Goal: Task Accomplishment & Management: Use online tool/utility

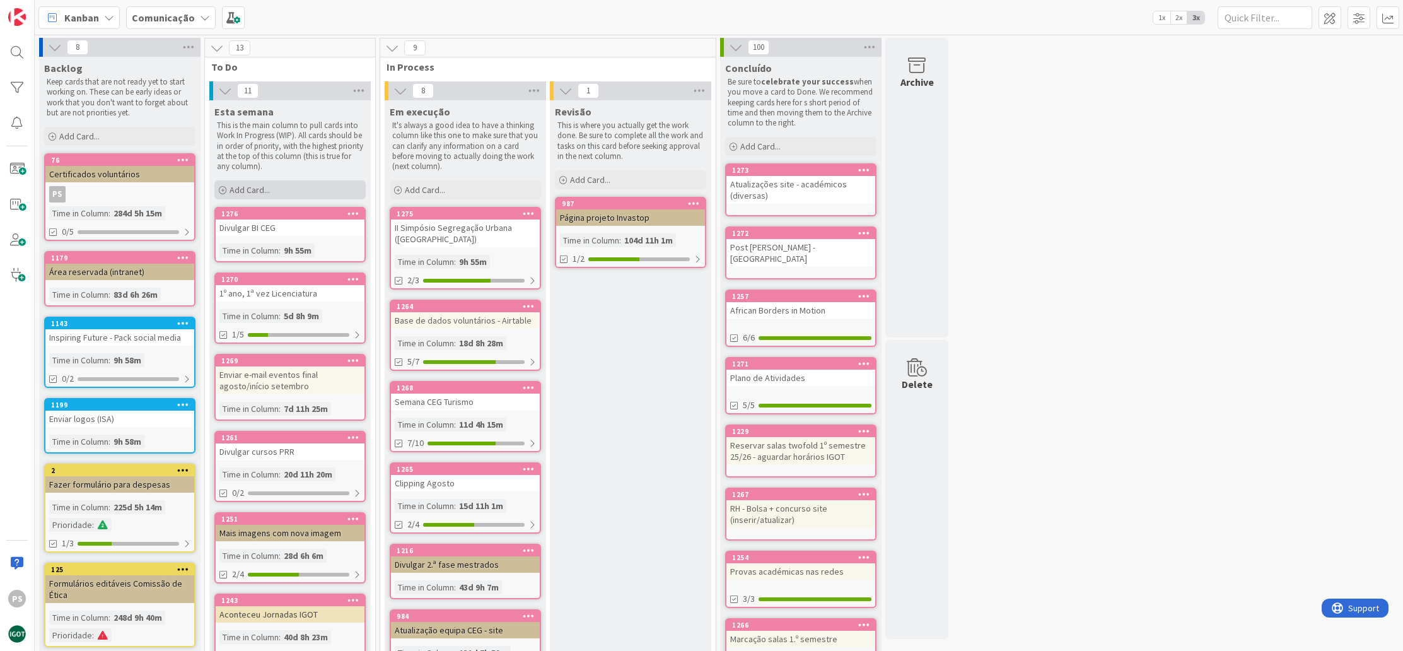
click at [295, 187] on div "Add Card..." at bounding box center [289, 189] width 151 height 19
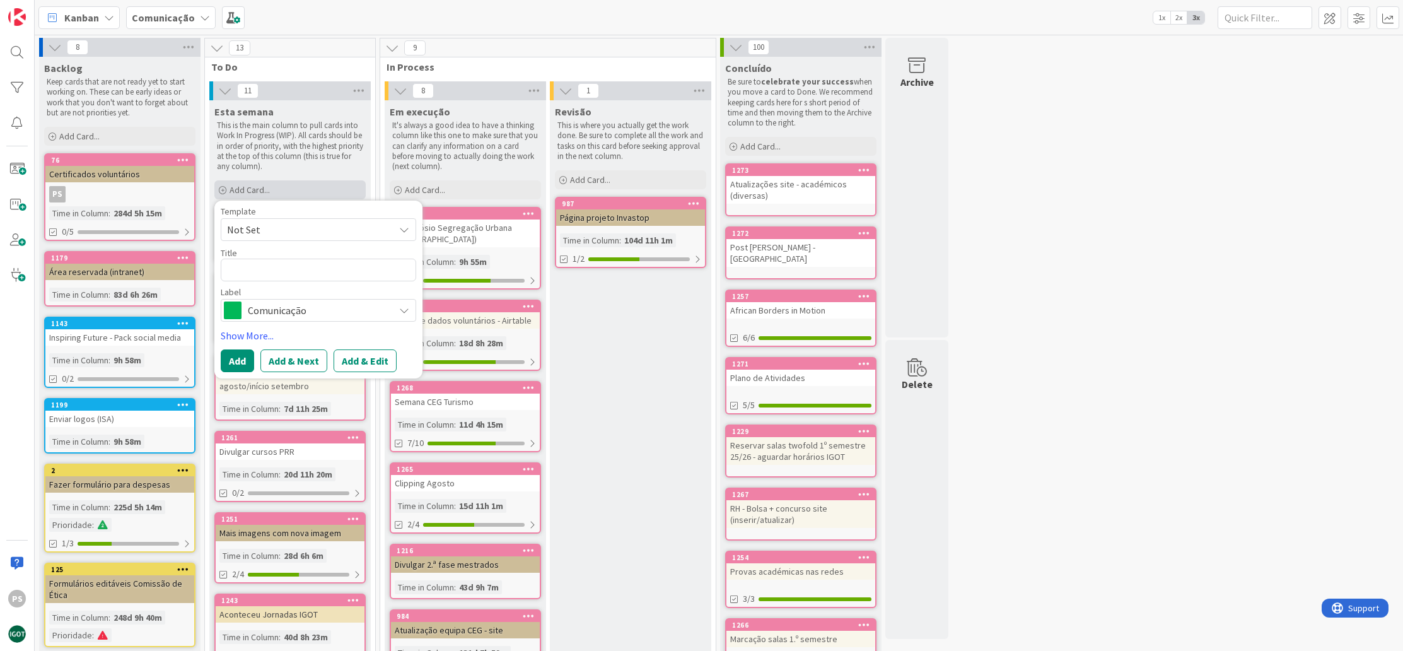
type textarea "x"
type textarea "R"
type textarea "x"
type textarea "Re"
type textarea "x"
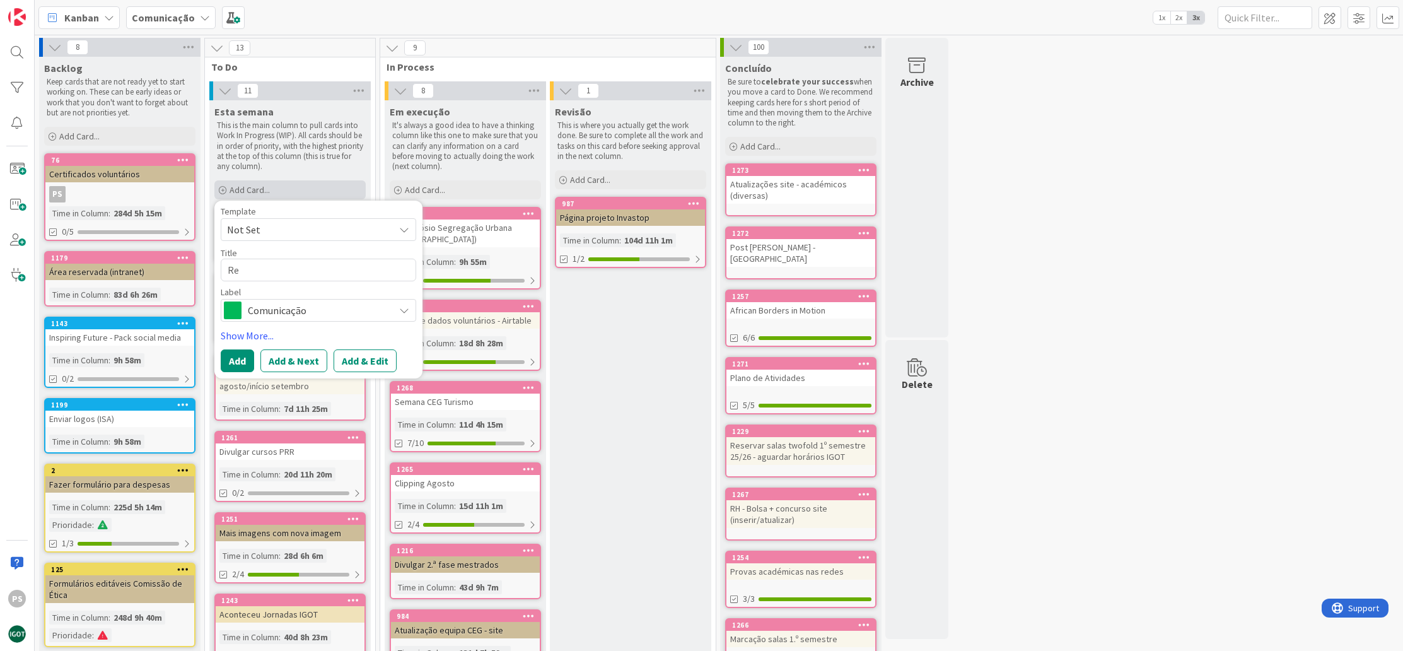
type textarea "Res"
type textarea "x"
type textarea "Resp"
type textarea "x"
type textarea "Respo"
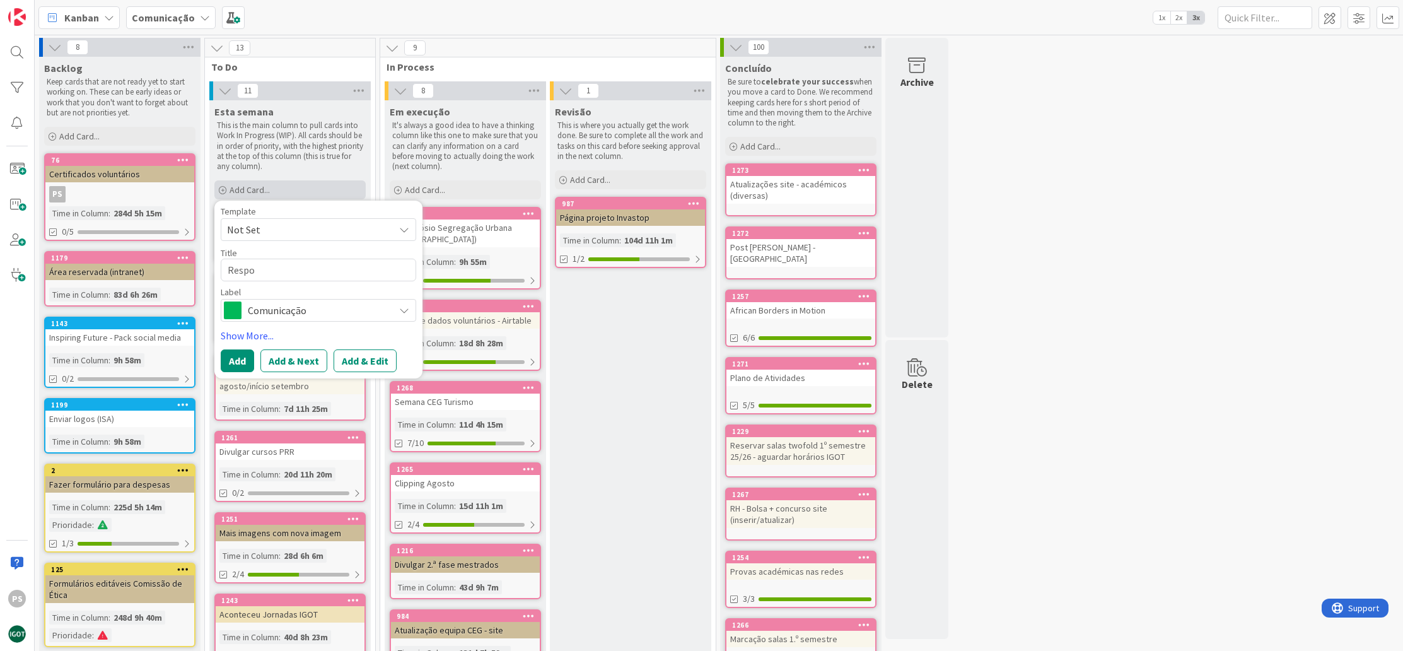
type textarea "x"
type textarea "Respos"
type textarea "x"
type textarea "Respost"
type textarea "x"
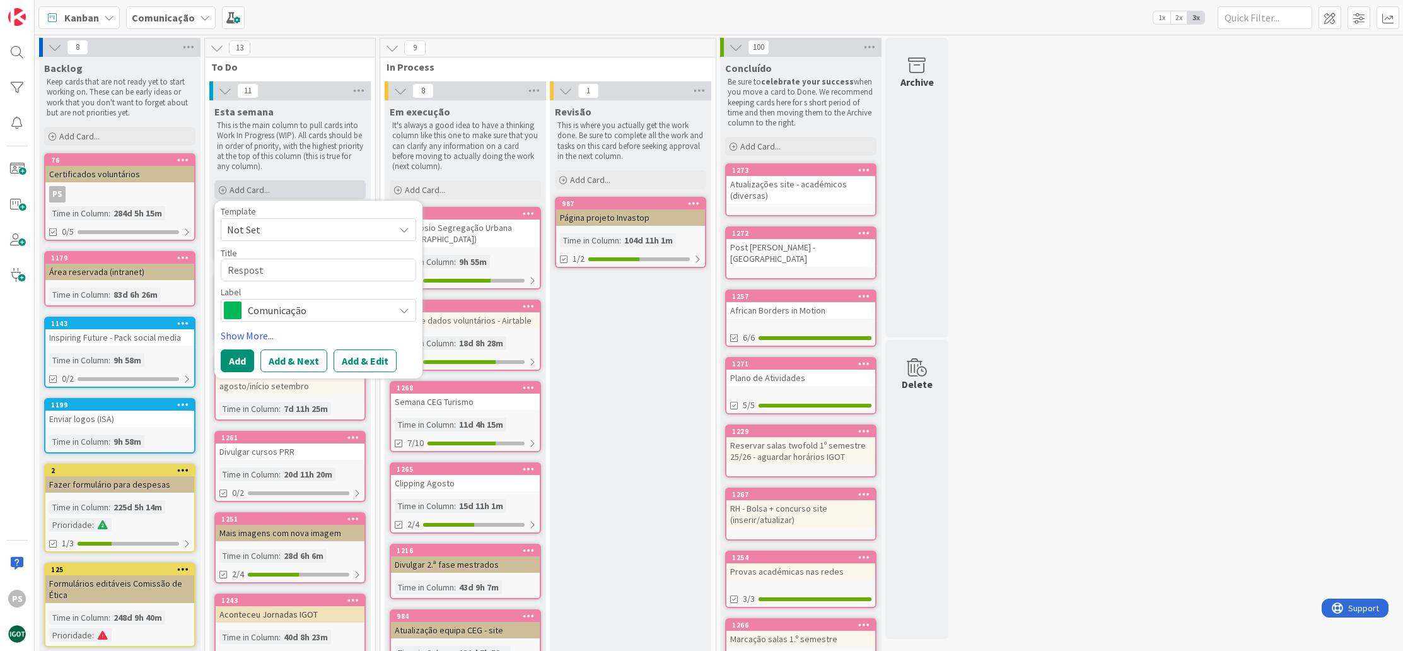
type textarea "Resposta"
type textarea "x"
type textarea "Resposta"
type textarea "x"
type textarea "Resposta s"
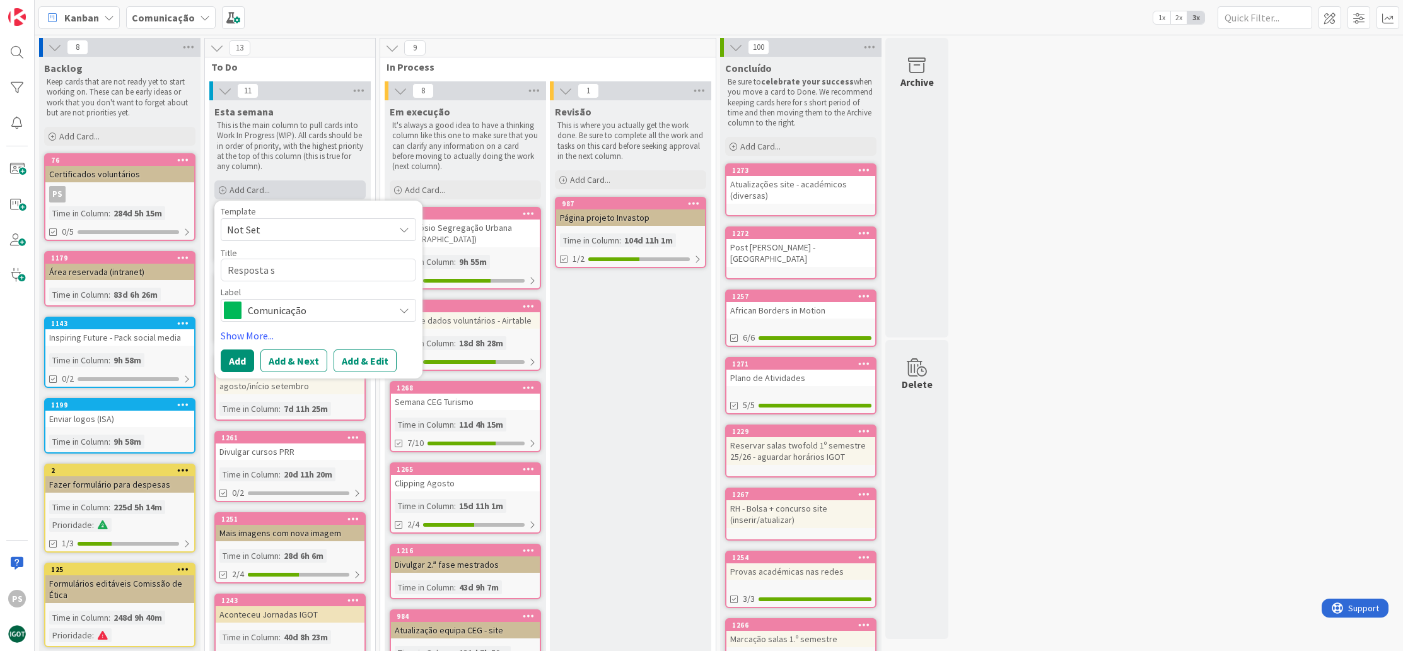
type textarea "x"
type textarea "Resposta so"
type textarea "x"
type textarea "Resposta sob"
type textarea "x"
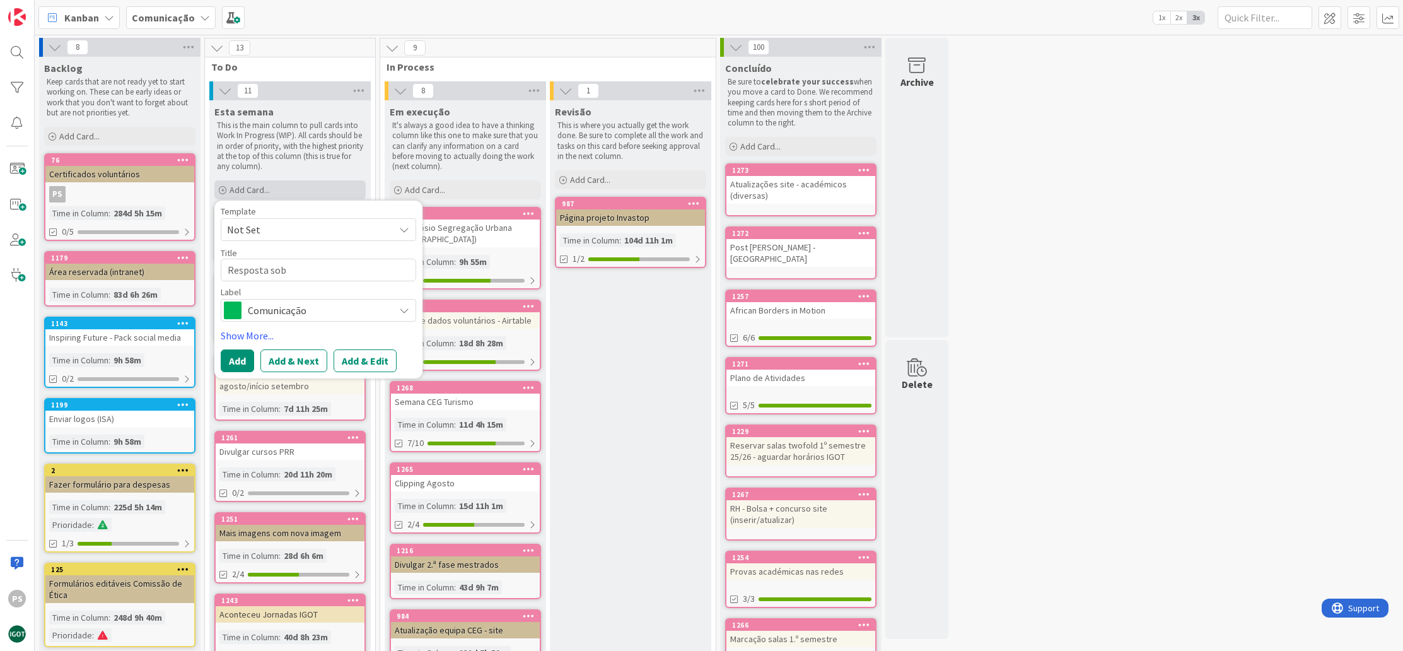
type textarea "Resposta sobr"
type textarea "x"
type textarea "Resposta sobre"
type textarea "x"
type textarea "Resposta sobre"
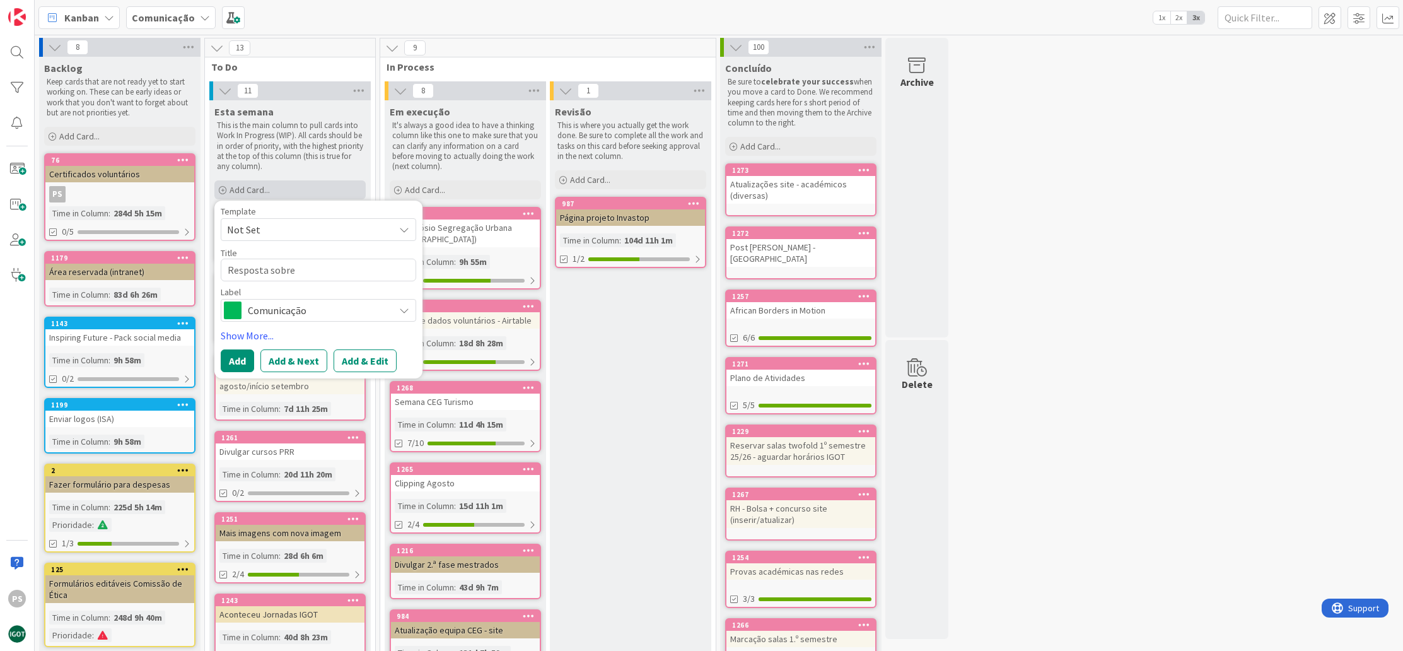
type textarea "x"
type textarea "Resposta sobre"
type textarea "x"
type textarea "Resposta sobre d´"
type textarea "x"
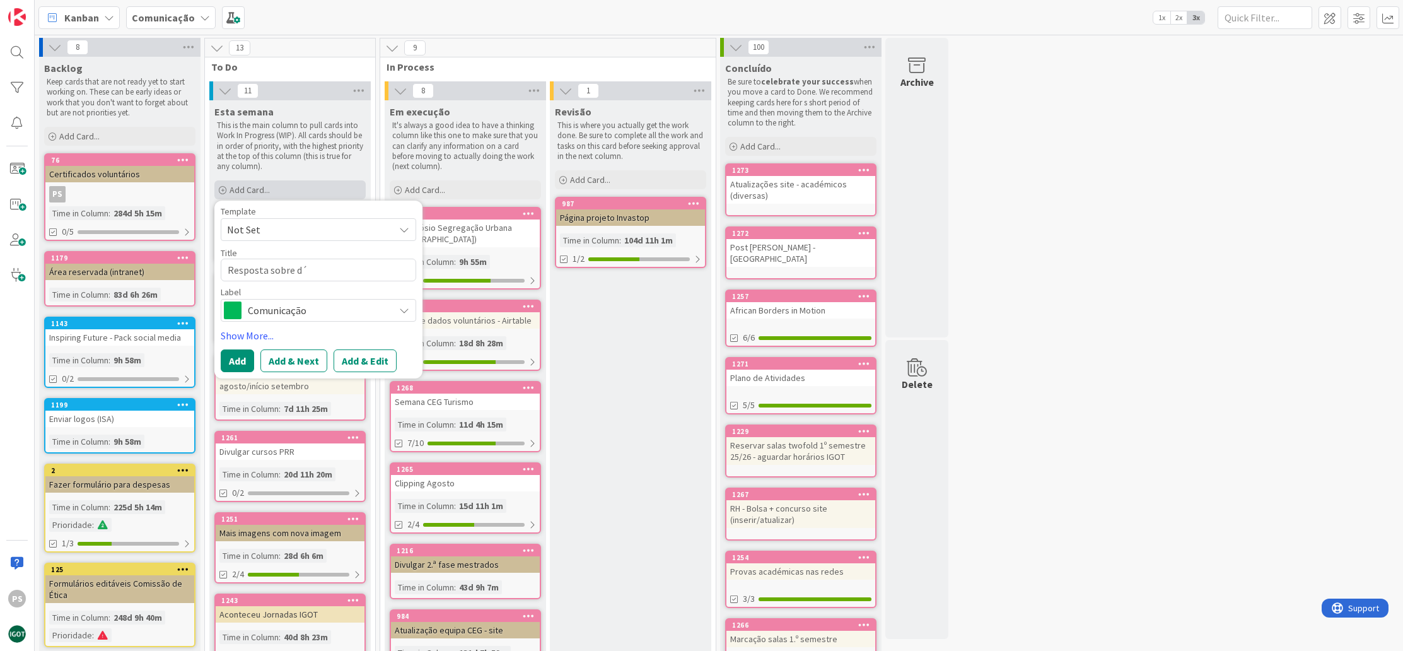
type textarea "Resposta sobre dú"
type textarea "x"
type textarea "Resposta sobre dúv"
type textarea "x"
type textarea "Resposta sobre dúvi"
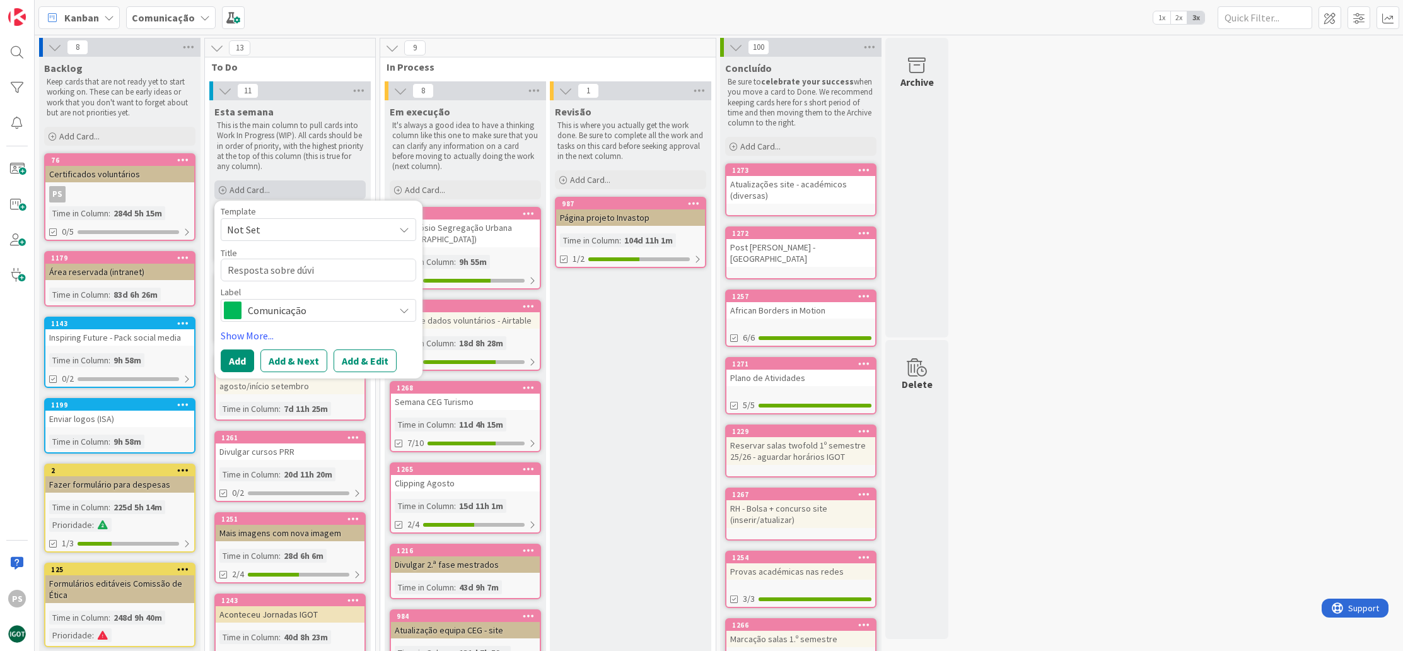
type textarea "x"
type textarea "Resposta sobre dúvid"
type textarea "x"
type textarea "Resposta sobre dúvida"
type textarea "x"
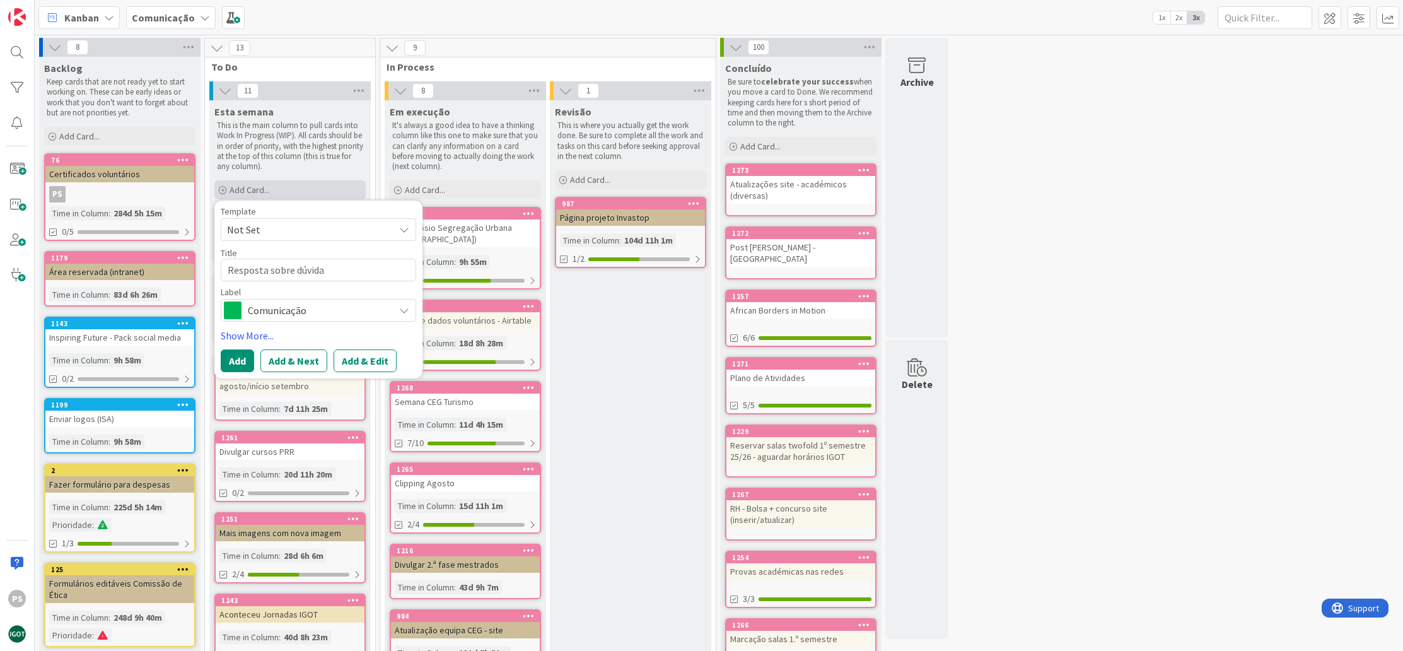
type textarea "Resposta sobre dúvida"
type textarea "x"
type textarea "Resposta sobre dúvida d"
type textarea "x"
type textarea "Resposta sobre dúvida do"
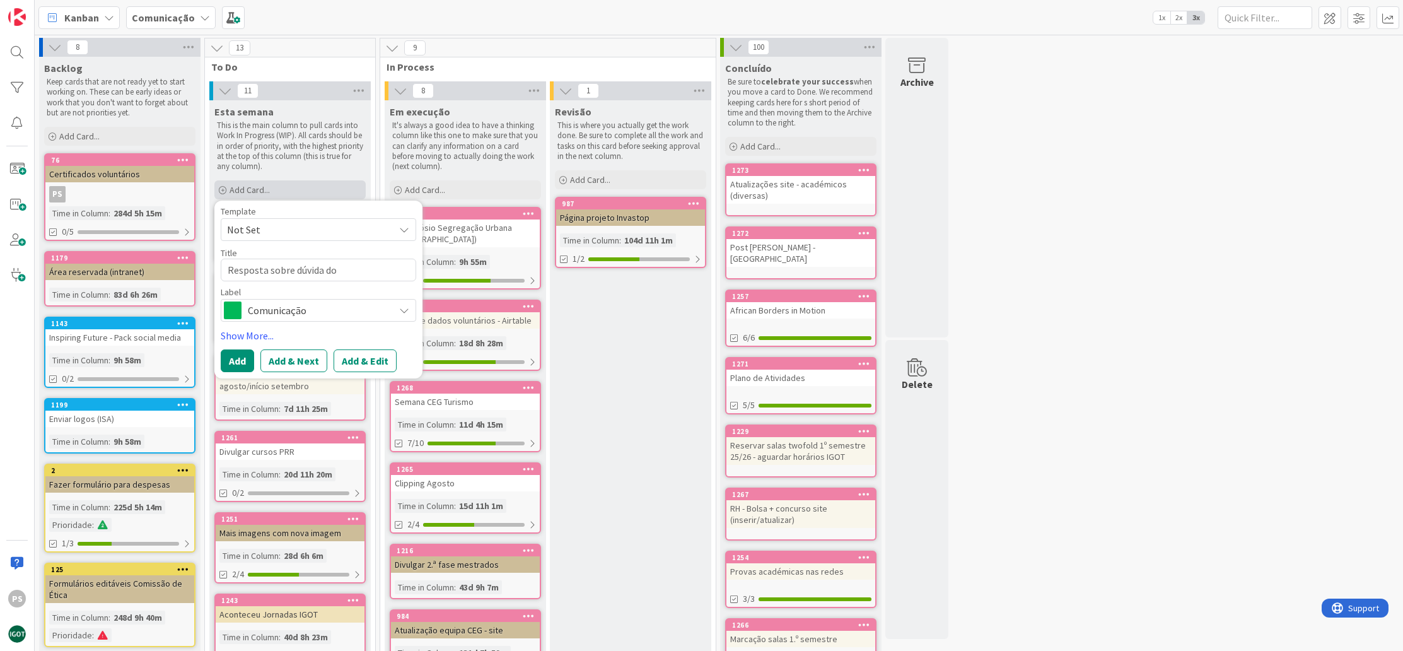
type textarea "x"
type textarea "Resposta sobre dúvida do"
type textarea "x"
type textarea "Resposta sobre dúvida do c"
type textarea "x"
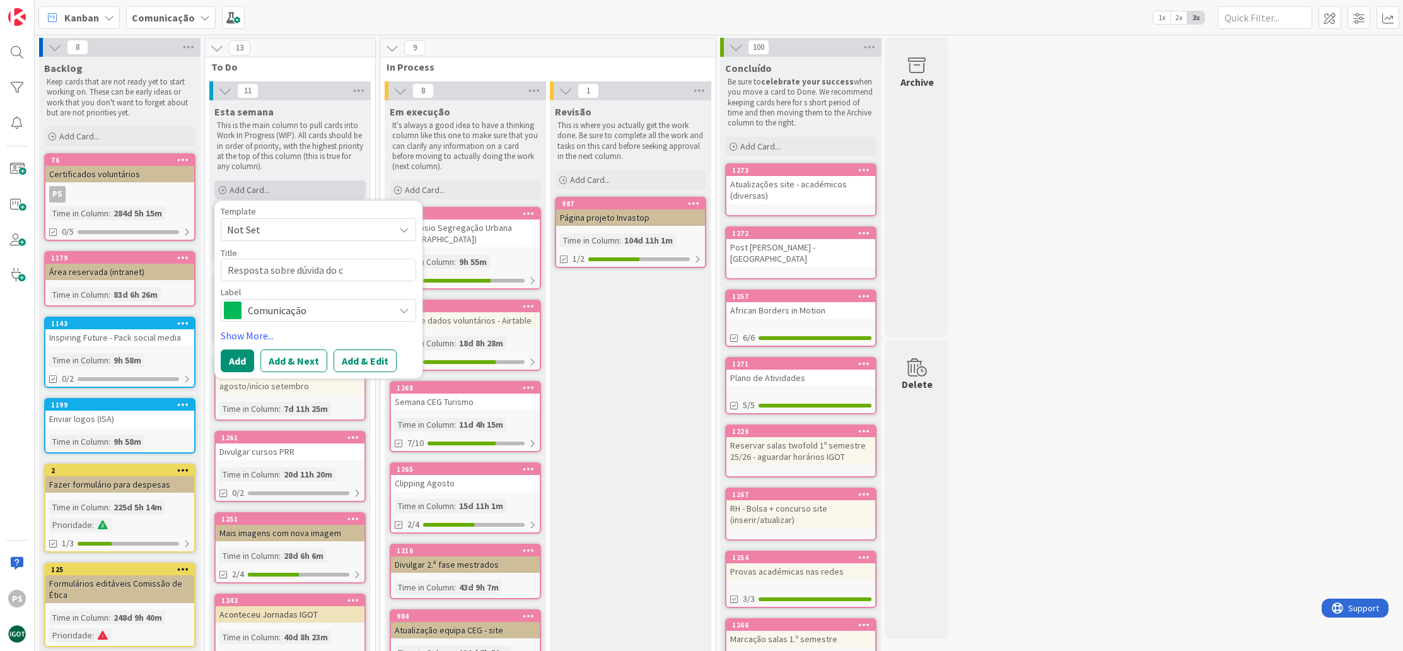
type textarea "Resposta sobre dúvida do cu"
type textarea "x"
type textarea "Resposta sobre dúvida do cur"
type textarea "x"
type textarea "Resposta sobre dúvida do curs"
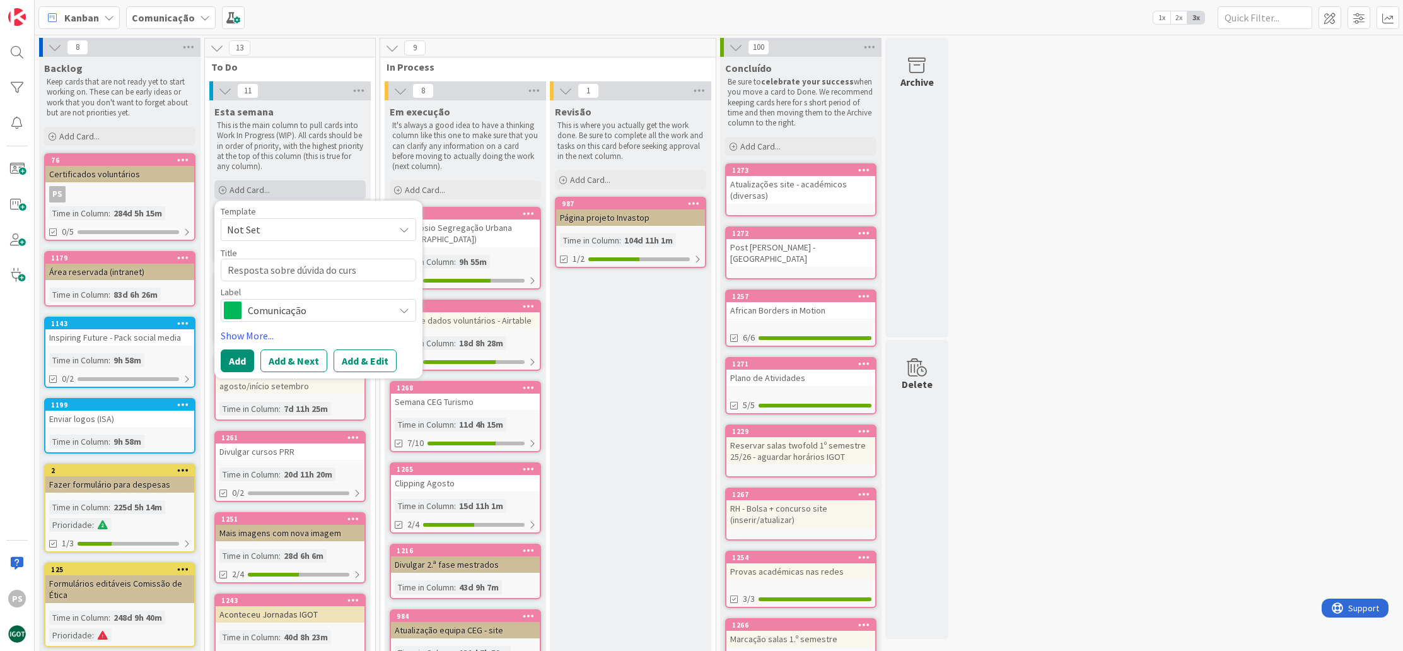
type textarea "x"
type textarea "Resposta sobre dúvida do curso"
type textarea "x"
type textarea "Resposta sobre dúvida do curso"
type textarea "x"
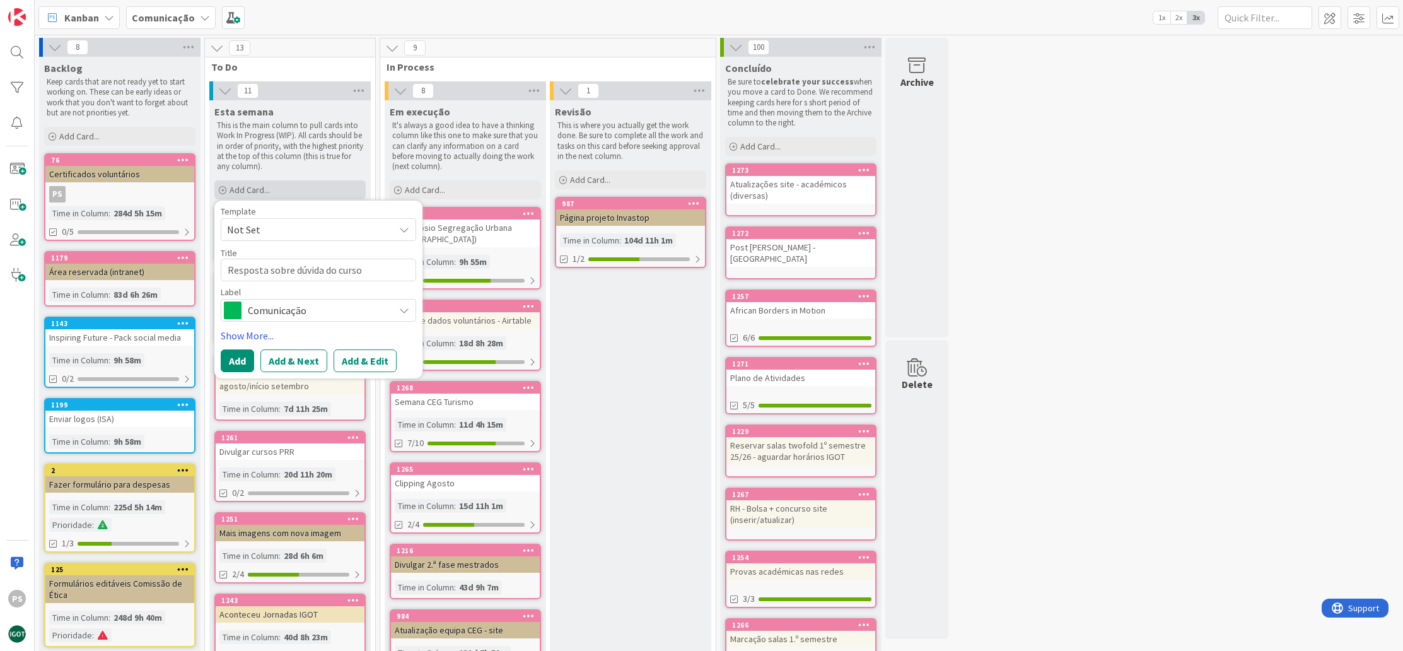
type textarea "Resposta sobre dúvida do curso ("
type textarea "x"
type textarea "Resposta sobre dúvida do curso (L"
type textarea "x"
type textarea "Resposta sobre dúvida do curso (Li"
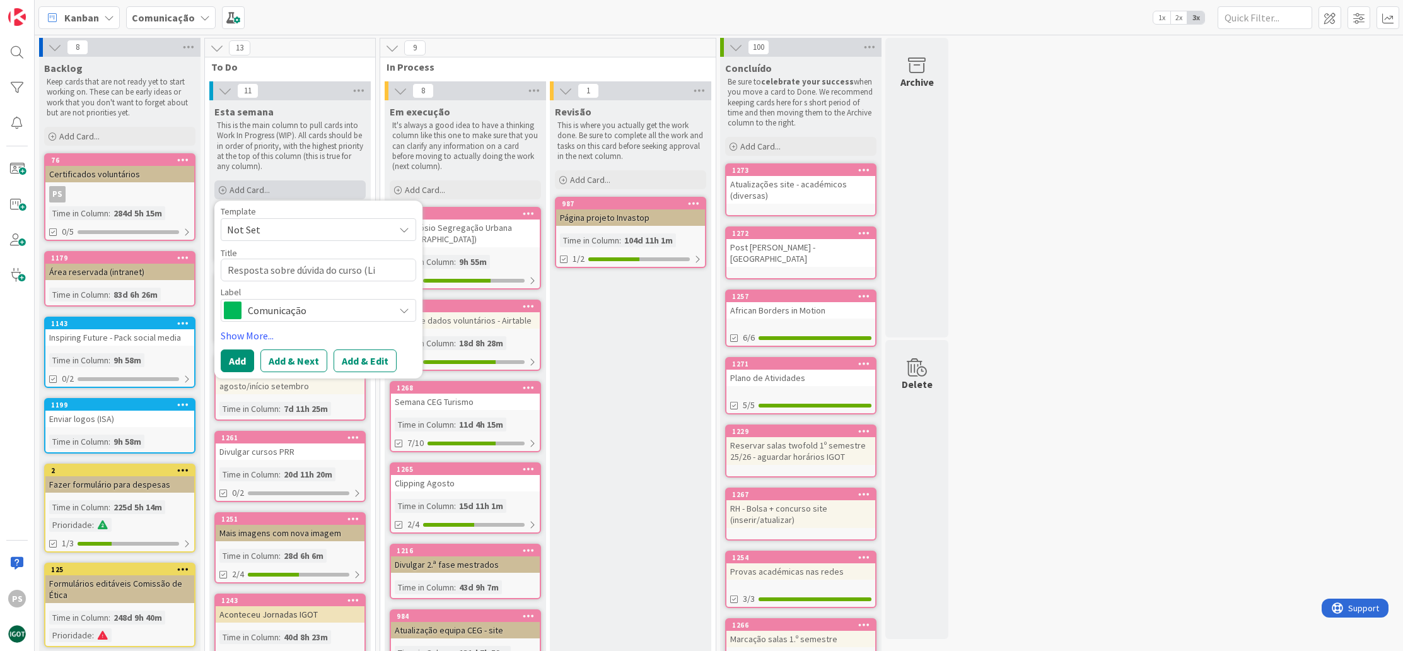
type textarea "x"
type textarea "Resposta sobre dúvida do curso (Lin"
type textarea "x"
type textarea "Resposta sobre dúvida do curso (Link"
type textarea "x"
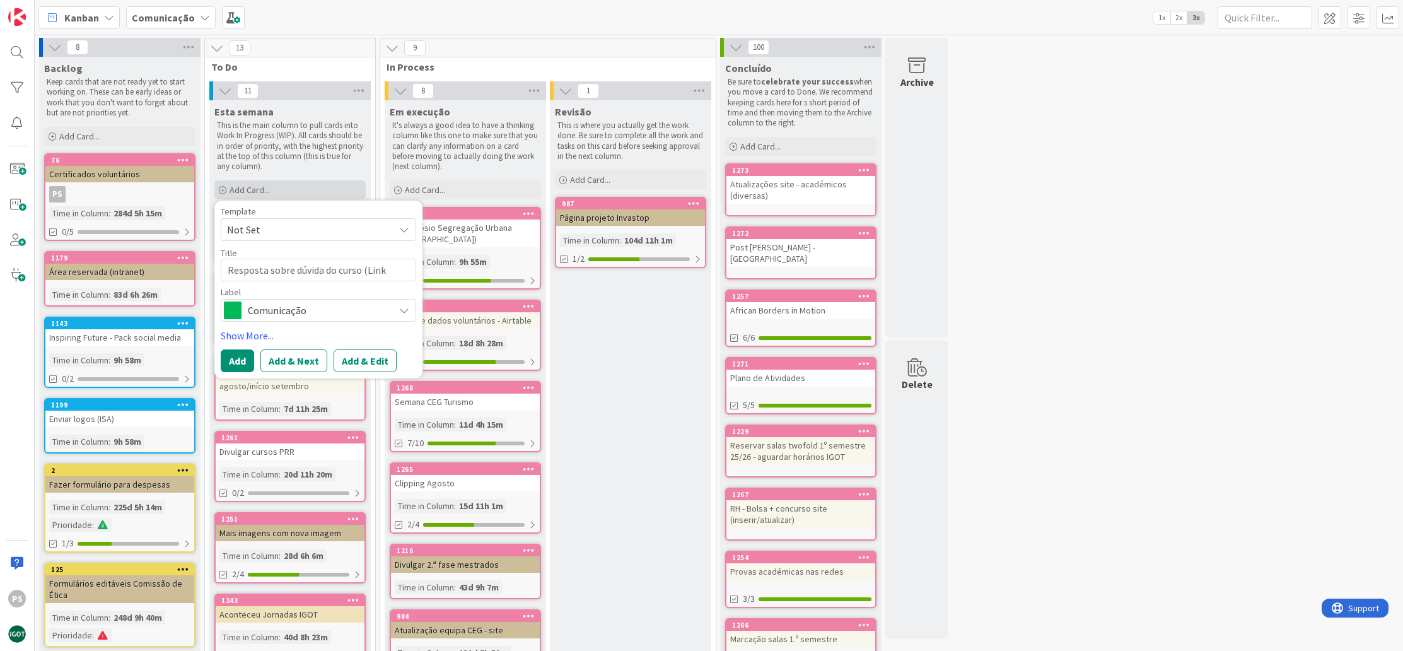
type textarea "Resposta sobre dúvida do curso (Linke"
type textarea "x"
type textarea "Resposta sobre dúvida do curso (Linked"
type textarea "x"
type textarea "Resposta sobre dúvida do curso (LinkedI"
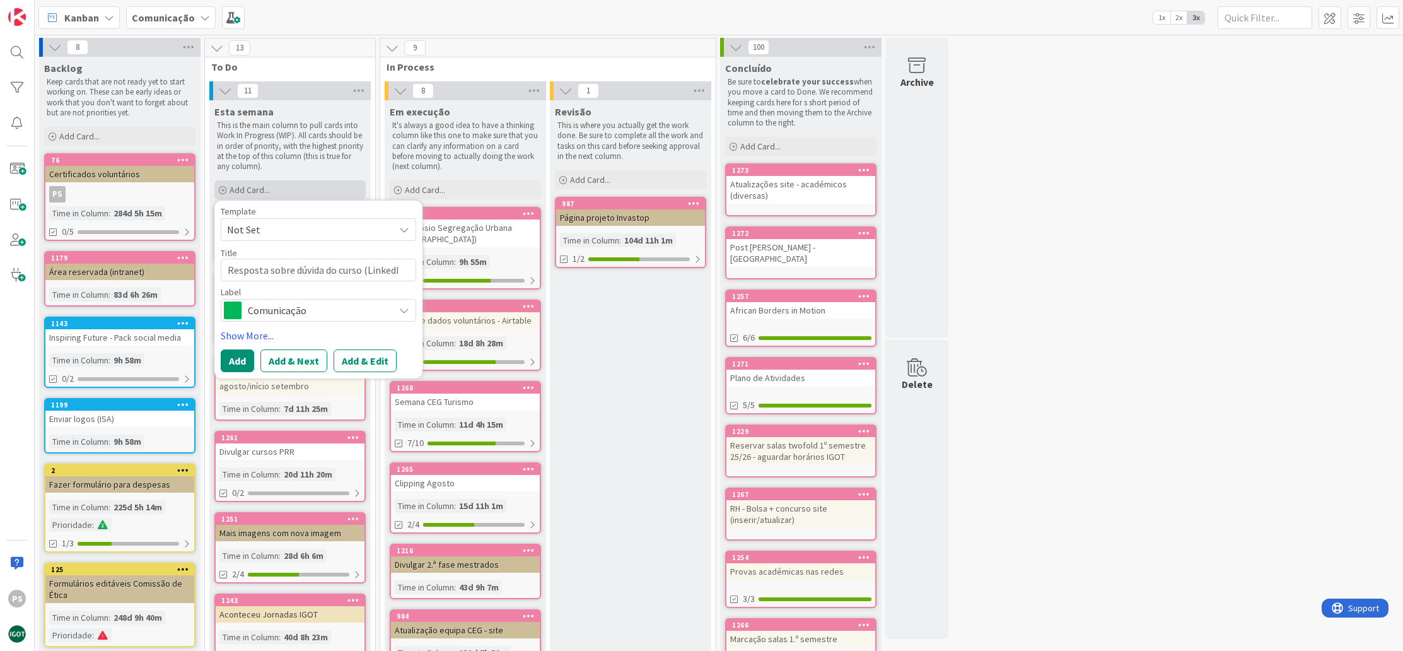
type textarea "x"
type textarea "Resposta sobre dúvida do curso (LinkedIn"
type textarea "x"
type textarea "Resposta sobre dúvida do curso (LinkedIn)"
click at [312, 300] on div "Comunicação" at bounding box center [318, 310] width 195 height 23
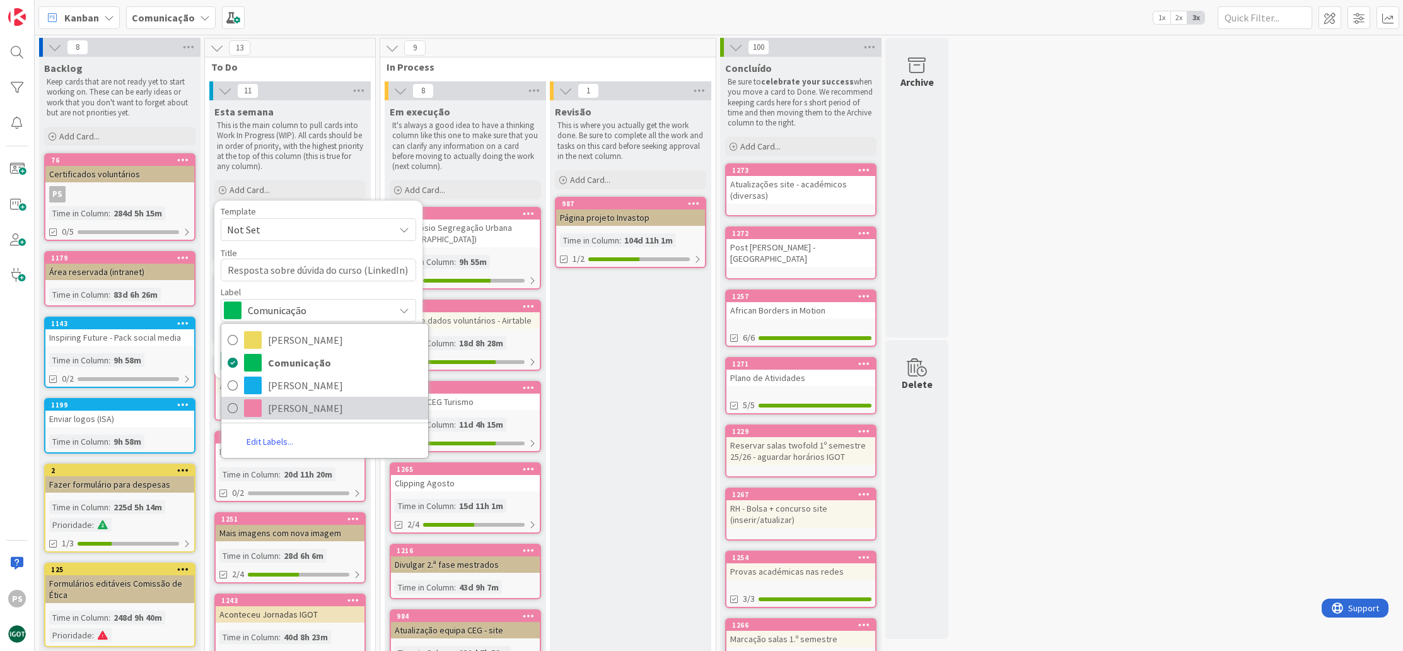
click at [277, 407] on span "[PERSON_NAME]" at bounding box center [345, 408] width 154 height 19
type textarea "x"
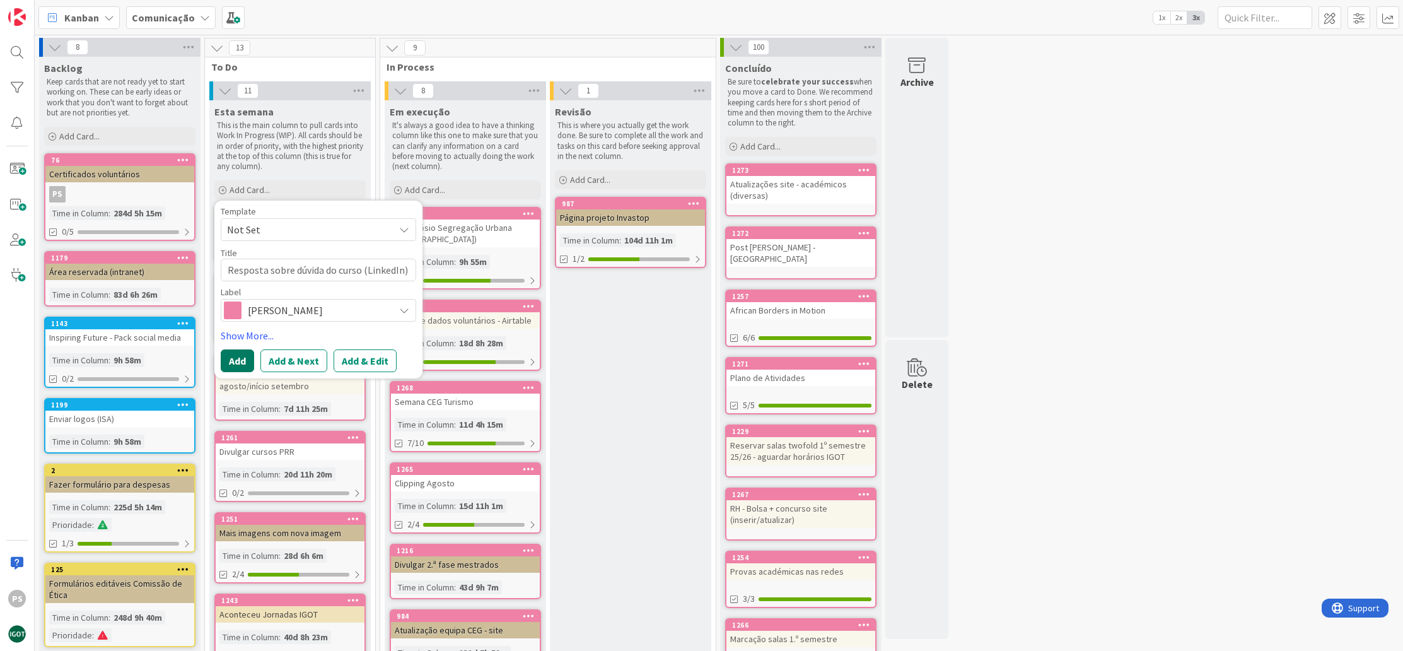
click at [245, 358] on button "Add" at bounding box center [237, 360] width 33 height 23
